Goal: Transaction & Acquisition: Download file/media

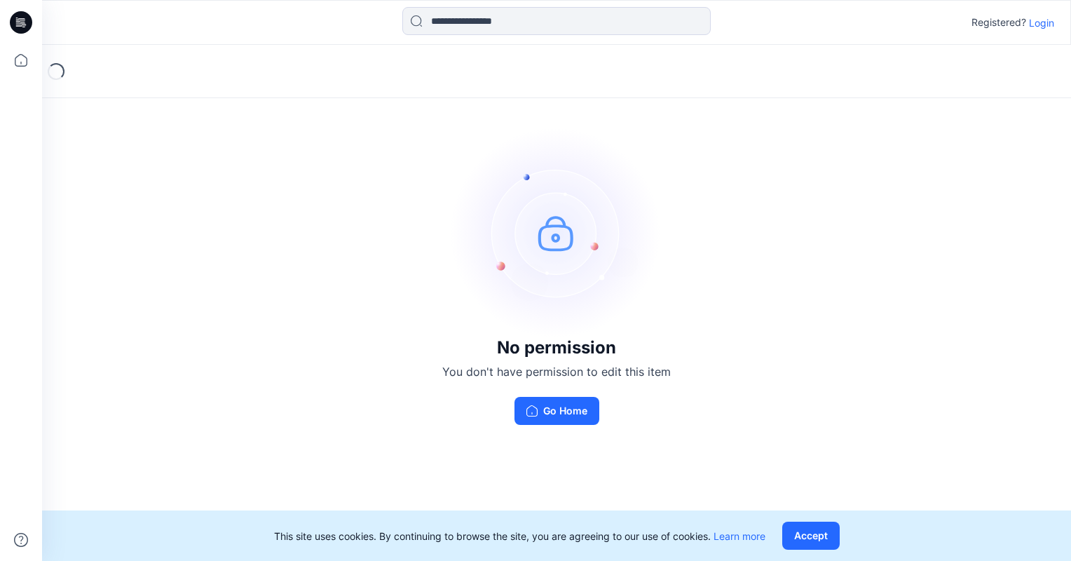
click at [1051, 21] on p "Login" at bounding box center [1041, 22] width 25 height 15
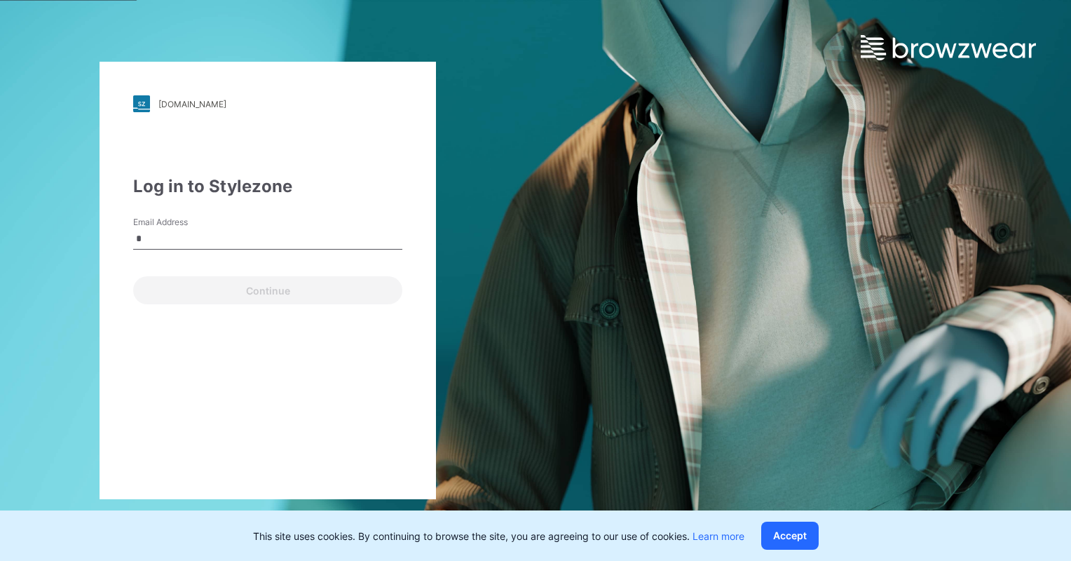
type input "**********"
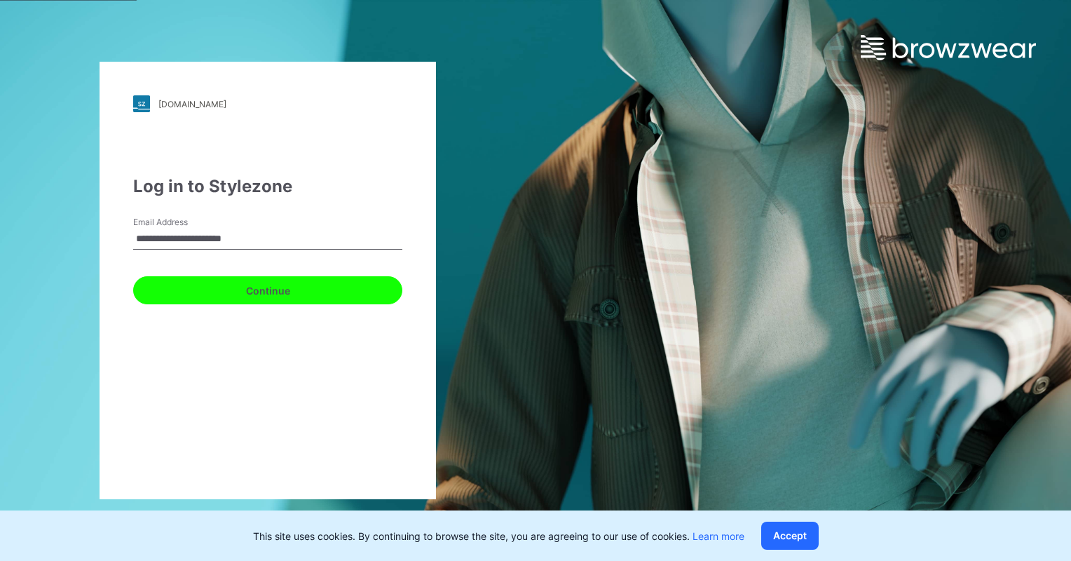
click at [239, 289] on button "Continue" at bounding box center [267, 290] width 269 height 28
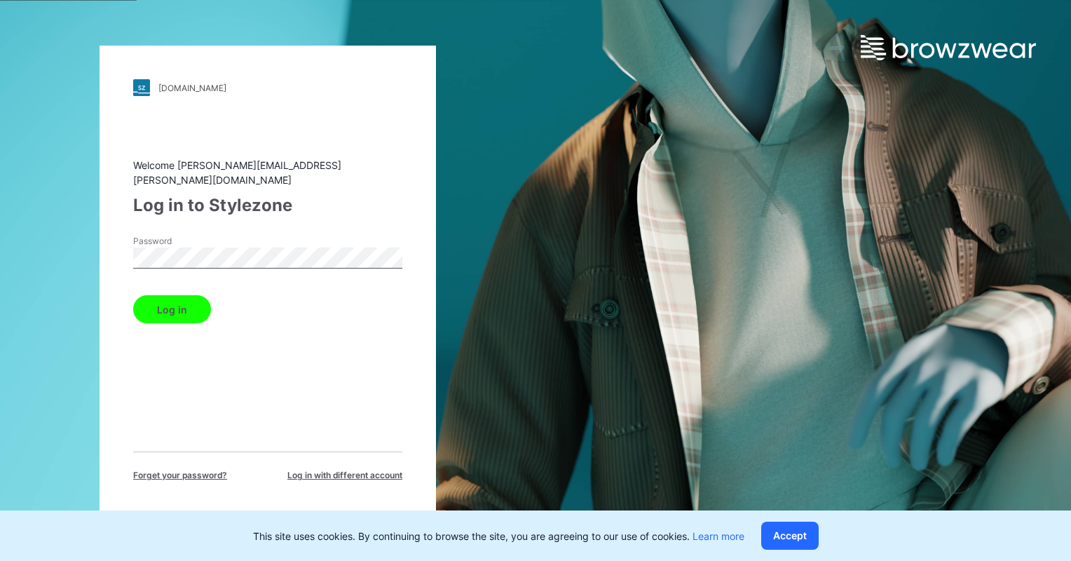
click at [172, 307] on button "Log in" at bounding box center [172, 309] width 78 height 28
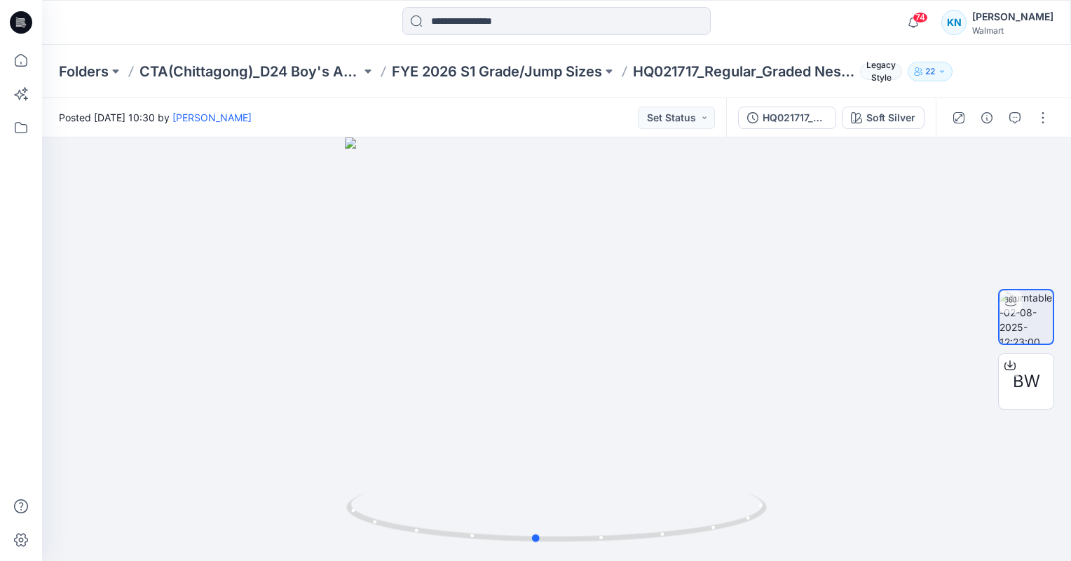
drag, startPoint x: 554, startPoint y: 539, endPoint x: 533, endPoint y: 565, distance: 33.4
click at [533, 560] on html "74 Notifications Gayan Mahawithanalage has updated WMYM-3892-2026 Pull On Denim…" at bounding box center [535, 280] width 1071 height 561
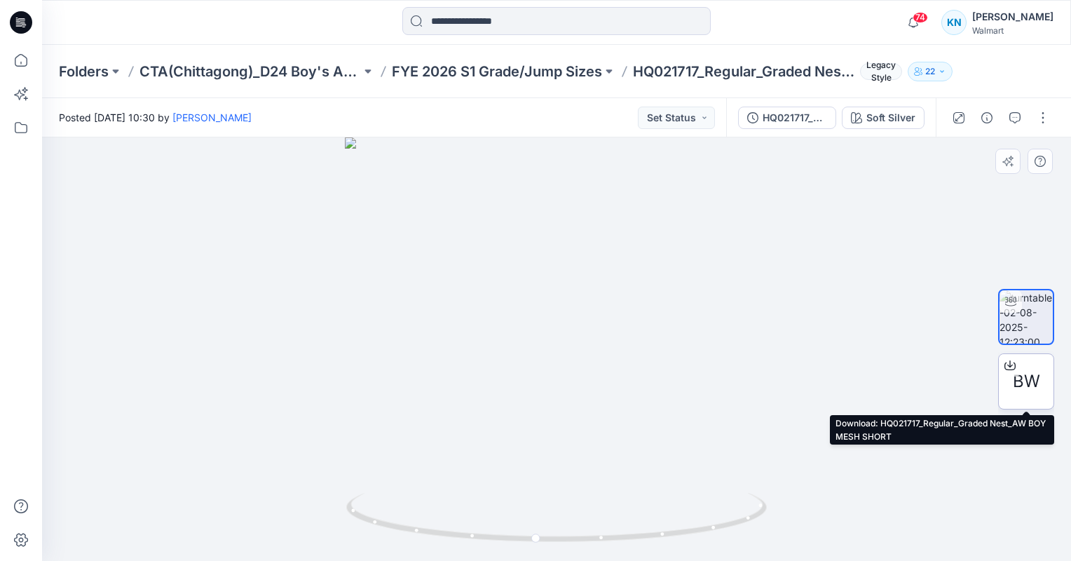
click at [1007, 366] on icon at bounding box center [1010, 365] width 11 height 11
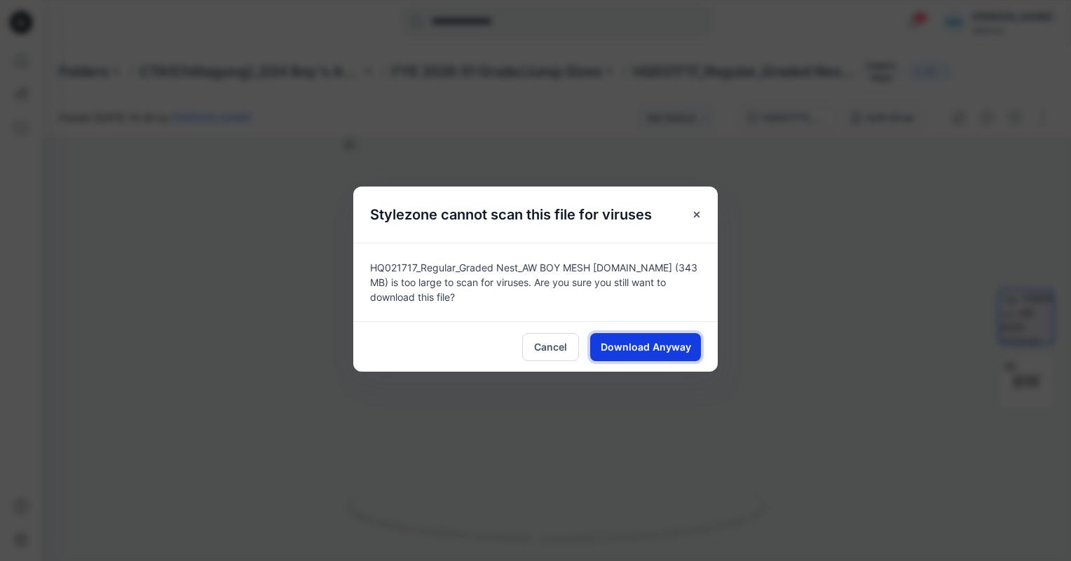
click at [634, 342] on span "Download Anyway" at bounding box center [646, 346] width 90 height 15
